Goal: Information Seeking & Learning: Understand process/instructions

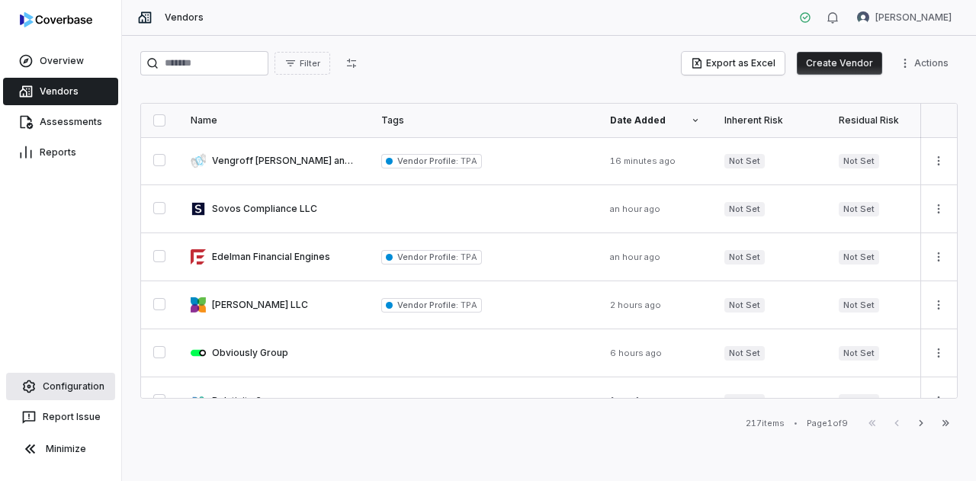
click at [73, 390] on link "Configuration" at bounding box center [60, 386] width 109 height 27
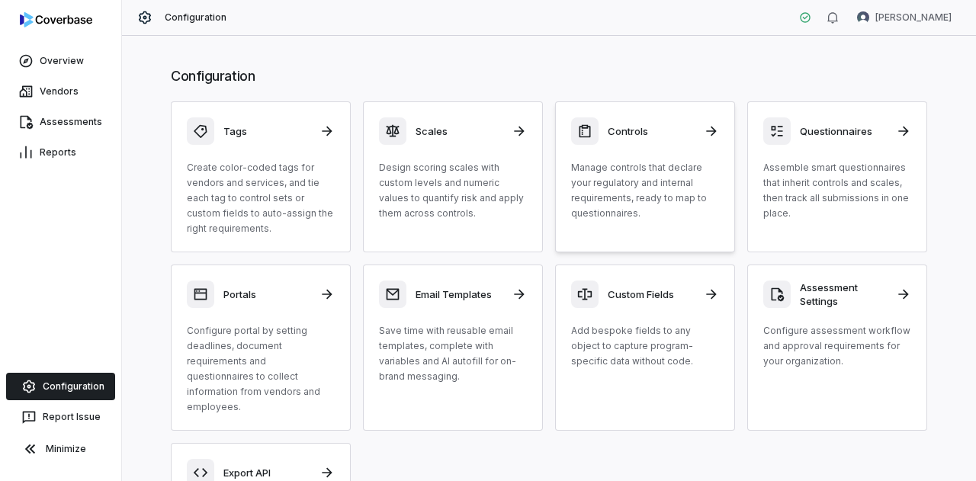
click at [601, 193] on p "Manage controls that declare your regulatory and internal requirements, ready t…" at bounding box center [645, 190] width 148 height 61
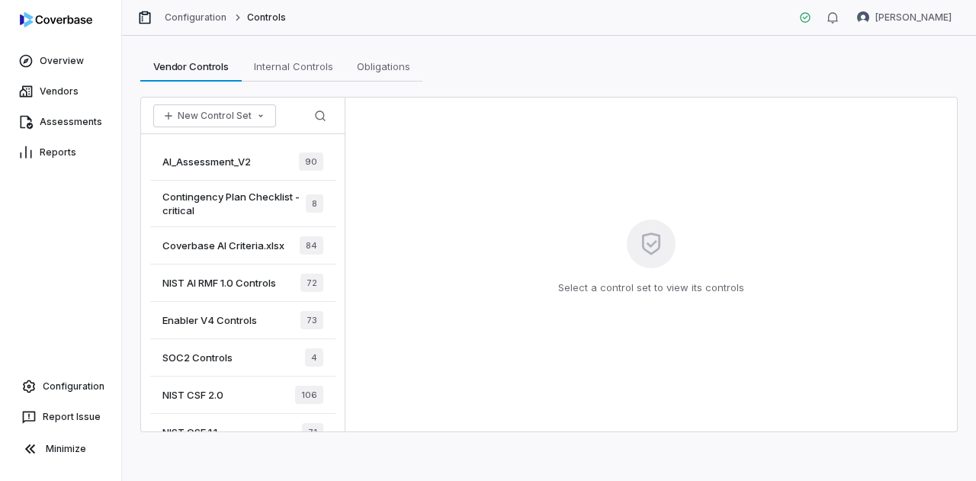
click at [230, 202] on span "Contingency Plan Checklist - critical" at bounding box center [233, 203] width 143 height 27
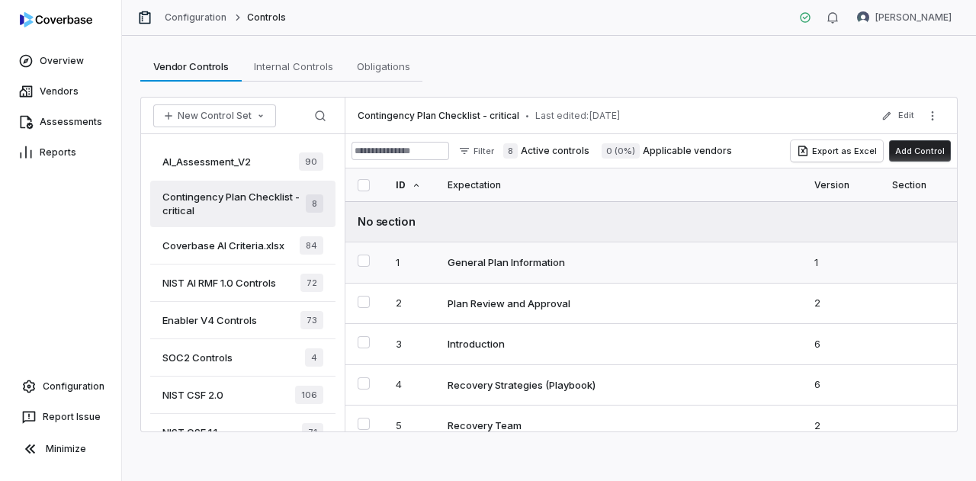
click at [527, 262] on div "General Plan Information" at bounding box center [505, 262] width 117 height 14
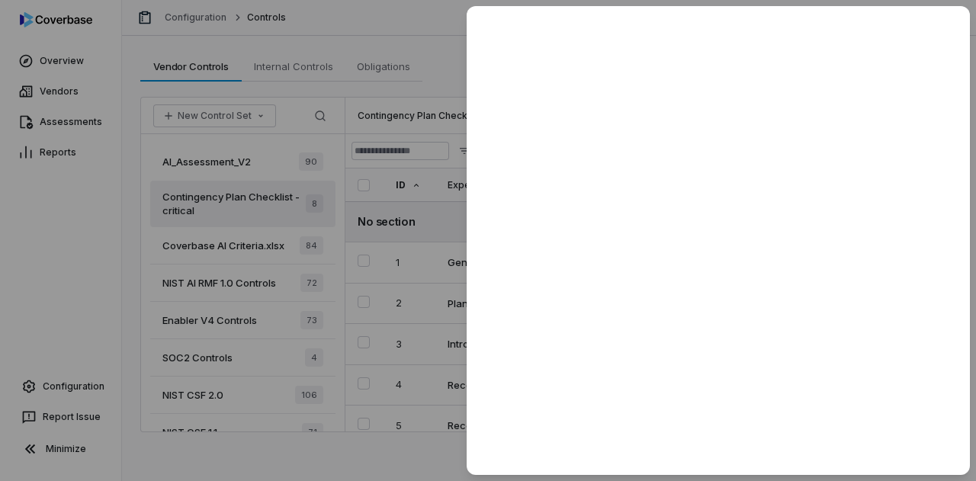
drag, startPoint x: 418, startPoint y: 34, endPoint x: 405, endPoint y: 10, distance: 26.9
click at [405, 10] on div at bounding box center [488, 240] width 976 height 481
